Goal: Communication & Community: Answer question/provide support

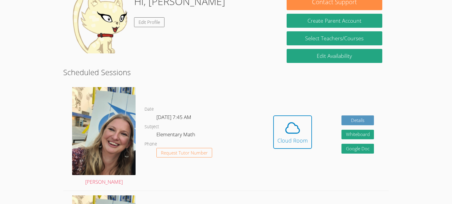
scroll to position [94, 0]
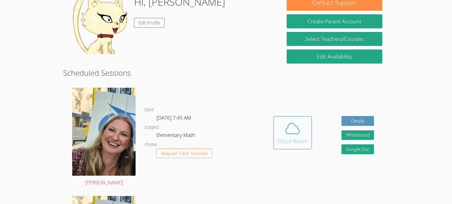
click at [303, 125] on span at bounding box center [292, 128] width 30 height 17
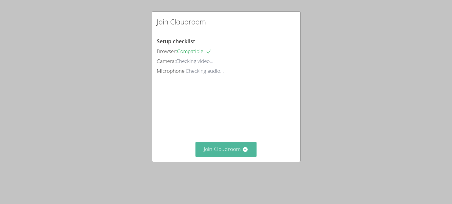
click at [246, 156] on button "Join Cloudroom" at bounding box center [225, 149] width 61 height 15
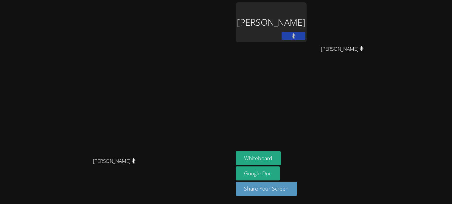
click at [380, 62] on div "[PERSON_NAME]" at bounding box center [344, 54] width 71 height 24
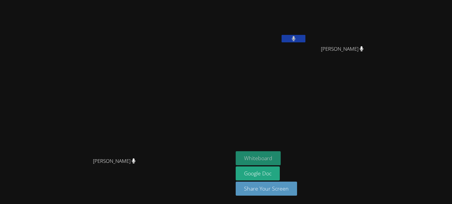
click at [281, 159] on button "Whiteboard" at bounding box center [258, 158] width 45 height 14
click at [305, 38] on button at bounding box center [294, 38] width 24 height 7
click at [307, 34] on video at bounding box center [271, 22] width 71 height 40
click at [305, 36] on button at bounding box center [294, 38] width 24 height 7
click at [305, 42] on button at bounding box center [294, 38] width 24 height 7
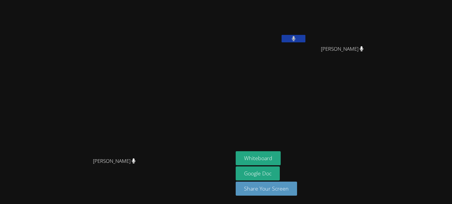
click at [380, 41] on video at bounding box center [344, 22] width 71 height 40
click at [380, 48] on div "[PERSON_NAME]" at bounding box center [344, 54] width 71 height 24
click at [297, 37] on icon at bounding box center [294, 38] width 6 height 5
click at [305, 36] on button at bounding box center [294, 38] width 24 height 7
click at [305, 41] on button at bounding box center [294, 38] width 24 height 7
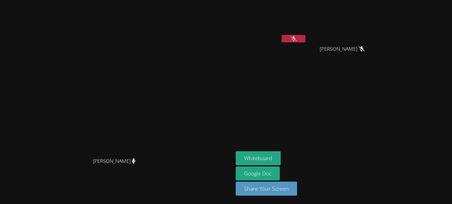
click at [305, 38] on button at bounding box center [294, 38] width 24 height 7
click at [307, 34] on video at bounding box center [271, 22] width 71 height 40
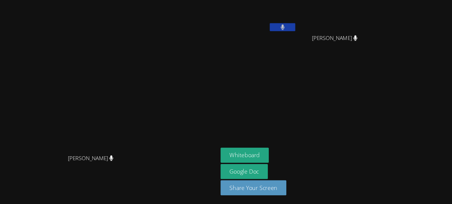
click at [305, 38] on button at bounding box center [294, 38] width 24 height 7
click at [305, 37] on button at bounding box center [294, 38] width 24 height 7
click at [305, 38] on button at bounding box center [294, 38] width 24 height 7
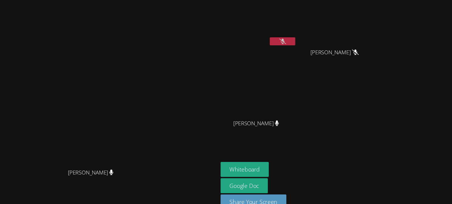
click at [161, 106] on video at bounding box center [116, 90] width 89 height 129
click at [297, 41] on icon at bounding box center [294, 38] width 6 height 5
click at [305, 35] on button at bounding box center [294, 38] width 24 height 7
click at [305, 42] on button at bounding box center [294, 38] width 24 height 7
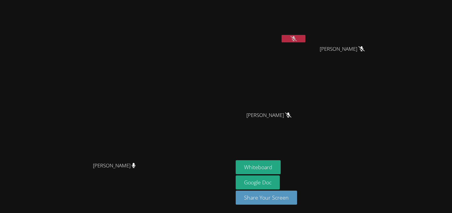
click at [305, 35] on button at bounding box center [294, 38] width 24 height 7
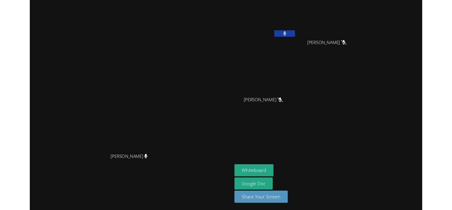
scroll to position [4, 0]
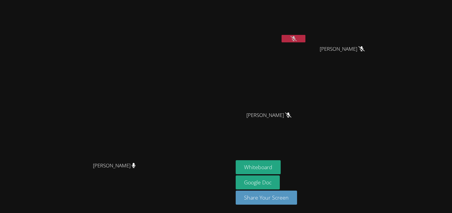
click at [307, 41] on div "[PERSON_NAME]" at bounding box center [271, 34] width 71 height 64
click at [297, 36] on icon at bounding box center [294, 38] width 6 height 5
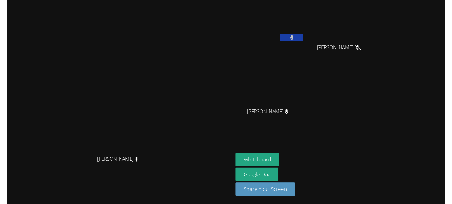
scroll to position [0, 0]
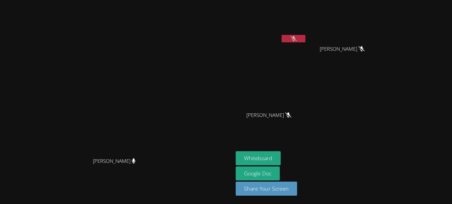
click at [305, 36] on button at bounding box center [294, 38] width 24 height 7
click at [297, 40] on icon at bounding box center [294, 38] width 6 height 5
click at [305, 37] on button at bounding box center [294, 38] width 24 height 7
click at [307, 104] on video at bounding box center [271, 89] width 71 height 40
click at [307, 88] on video at bounding box center [271, 89] width 71 height 40
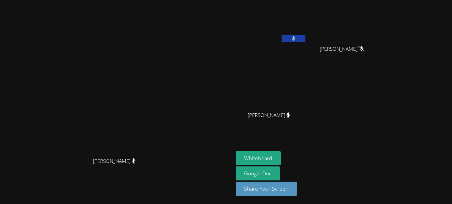
click at [307, 107] on video at bounding box center [271, 89] width 71 height 40
click at [290, 115] on span "[PERSON_NAME]" at bounding box center [269, 115] width 43 height 9
click at [297, 39] on icon at bounding box center [294, 38] width 6 height 5
click at [295, 39] on icon at bounding box center [294, 38] width 4 height 5
click at [297, 39] on icon at bounding box center [294, 38] width 6 height 5
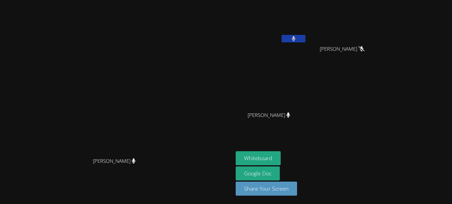
click at [295, 39] on icon at bounding box center [294, 38] width 4 height 5
click at [297, 39] on icon at bounding box center [294, 38] width 6 height 5
click at [295, 39] on icon at bounding box center [294, 38] width 4 height 5
click at [297, 39] on icon at bounding box center [294, 38] width 6 height 5
click at [295, 39] on icon at bounding box center [294, 38] width 4 height 5
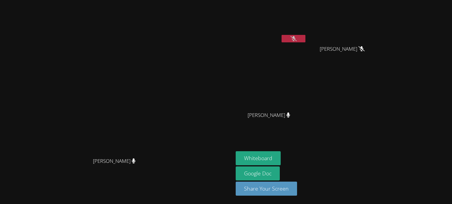
click at [297, 39] on icon at bounding box center [294, 38] width 6 height 5
click at [295, 39] on icon at bounding box center [294, 38] width 4 height 5
click at [380, 18] on video at bounding box center [344, 22] width 71 height 40
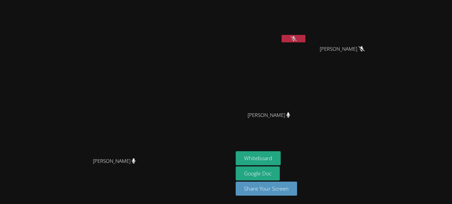
click at [380, 18] on video at bounding box center [344, 22] width 71 height 40
click at [297, 39] on icon at bounding box center [294, 38] width 6 height 5
click at [305, 39] on button at bounding box center [294, 38] width 24 height 7
click at [297, 39] on icon at bounding box center [294, 38] width 6 height 5
click at [305, 39] on button at bounding box center [294, 38] width 24 height 7
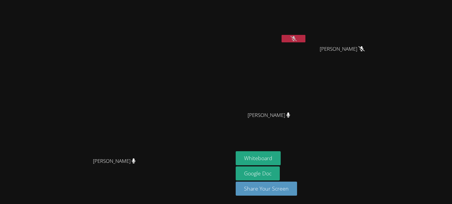
click at [297, 39] on icon at bounding box center [294, 38] width 6 height 5
click at [305, 39] on button at bounding box center [294, 38] width 24 height 7
click at [297, 39] on icon at bounding box center [294, 38] width 6 height 5
click at [305, 39] on button at bounding box center [294, 38] width 24 height 7
click at [297, 39] on icon at bounding box center [294, 38] width 6 height 5
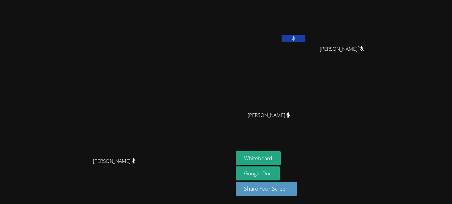
click at [305, 39] on button at bounding box center [294, 38] width 24 height 7
click at [305, 42] on button at bounding box center [294, 38] width 24 height 7
click at [305, 38] on button at bounding box center [294, 38] width 24 height 7
click at [305, 35] on button at bounding box center [294, 38] width 24 height 7
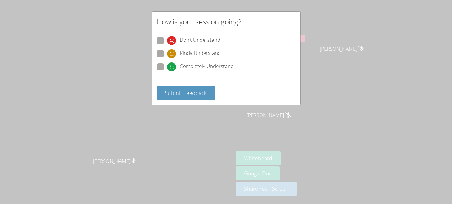
click at [167, 71] on span at bounding box center [167, 71] width 0 height 0
click at [167, 64] on input "Completely Understand" at bounding box center [169, 65] width 5 height 5
radio input "true"
click at [173, 92] on span "Submit Feedback" at bounding box center [186, 92] width 42 height 7
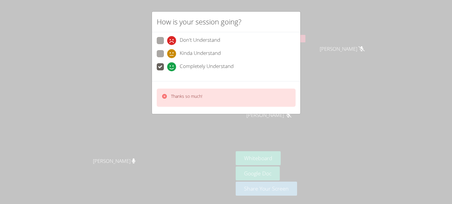
click at [238, 85] on div "Thanks so much!" at bounding box center [226, 97] width 148 height 33
click at [239, 167] on div "How is your session going? Don't Understand Kinda Understand Completely Underst…" at bounding box center [226, 102] width 452 height 204
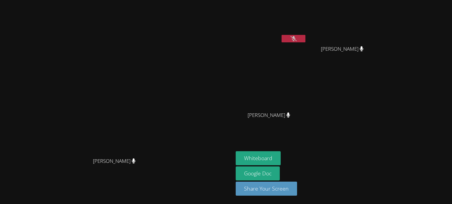
click at [305, 37] on button at bounding box center [294, 38] width 24 height 7
click at [295, 37] on icon at bounding box center [294, 38] width 4 height 5
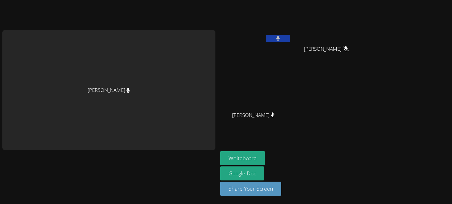
click at [276, 41] on button at bounding box center [278, 38] width 24 height 7
click at [280, 35] on button at bounding box center [278, 38] width 24 height 7
click at [284, 17] on video at bounding box center [255, 22] width 71 height 40
click at [271, 37] on button at bounding box center [278, 38] width 24 height 7
click at [277, 36] on icon at bounding box center [278, 38] width 6 height 5
